Goal: Task Accomplishment & Management: Use online tool/utility

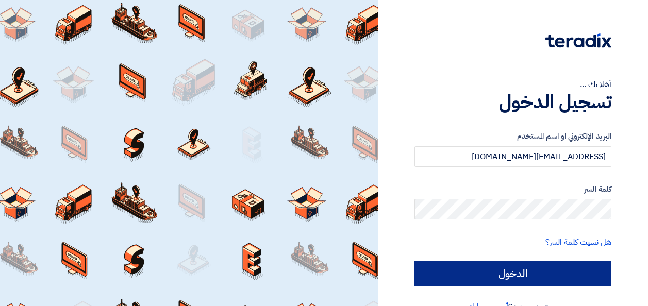
click at [541, 266] on input "الدخول" at bounding box center [512, 274] width 197 height 26
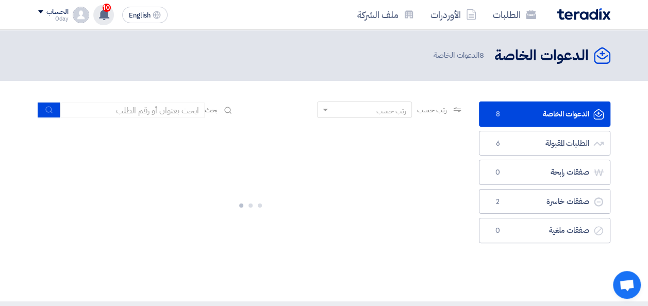
click at [99, 15] on icon at bounding box center [103, 14] width 11 height 11
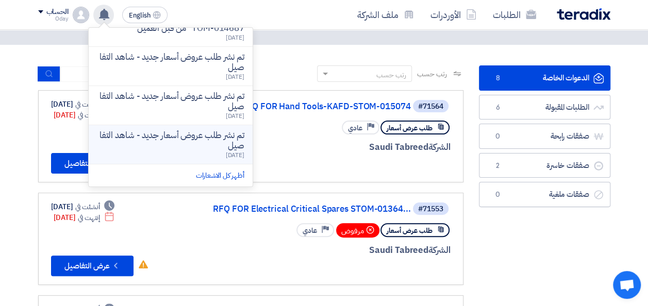
scroll to position [52, 0]
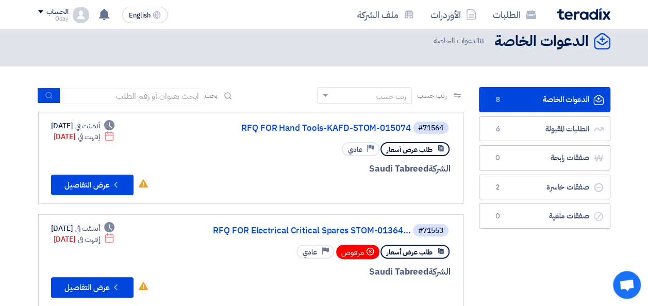
scroll to position [0, 0]
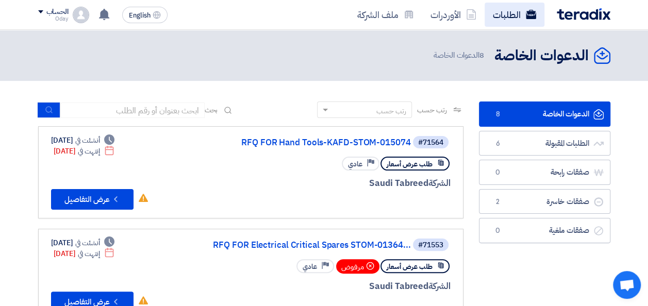
click at [511, 21] on link "الطلبات" at bounding box center [515, 15] width 60 height 24
click at [514, 23] on link "الطلبات" at bounding box center [515, 15] width 60 height 24
click at [511, 15] on link "الطلبات" at bounding box center [515, 15] width 60 height 24
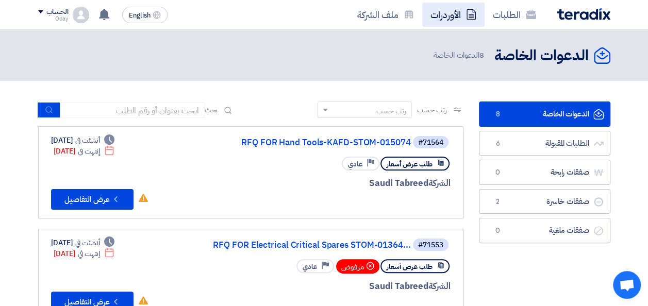
click at [453, 12] on link "الأوردرات" at bounding box center [453, 15] width 62 height 24
